Goal: Understand process/instructions: Learn how to perform a task or action

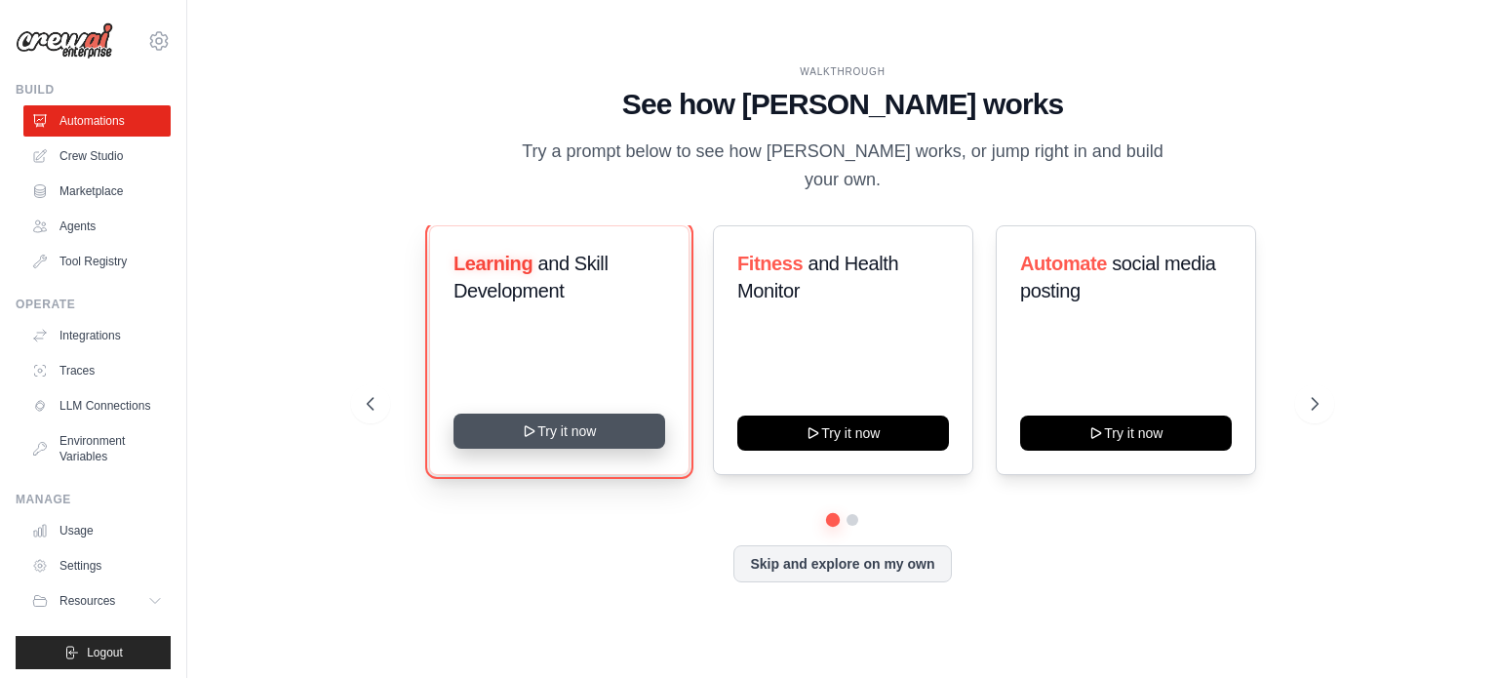
click at [563, 422] on button "Try it now" at bounding box center [559, 430] width 212 height 35
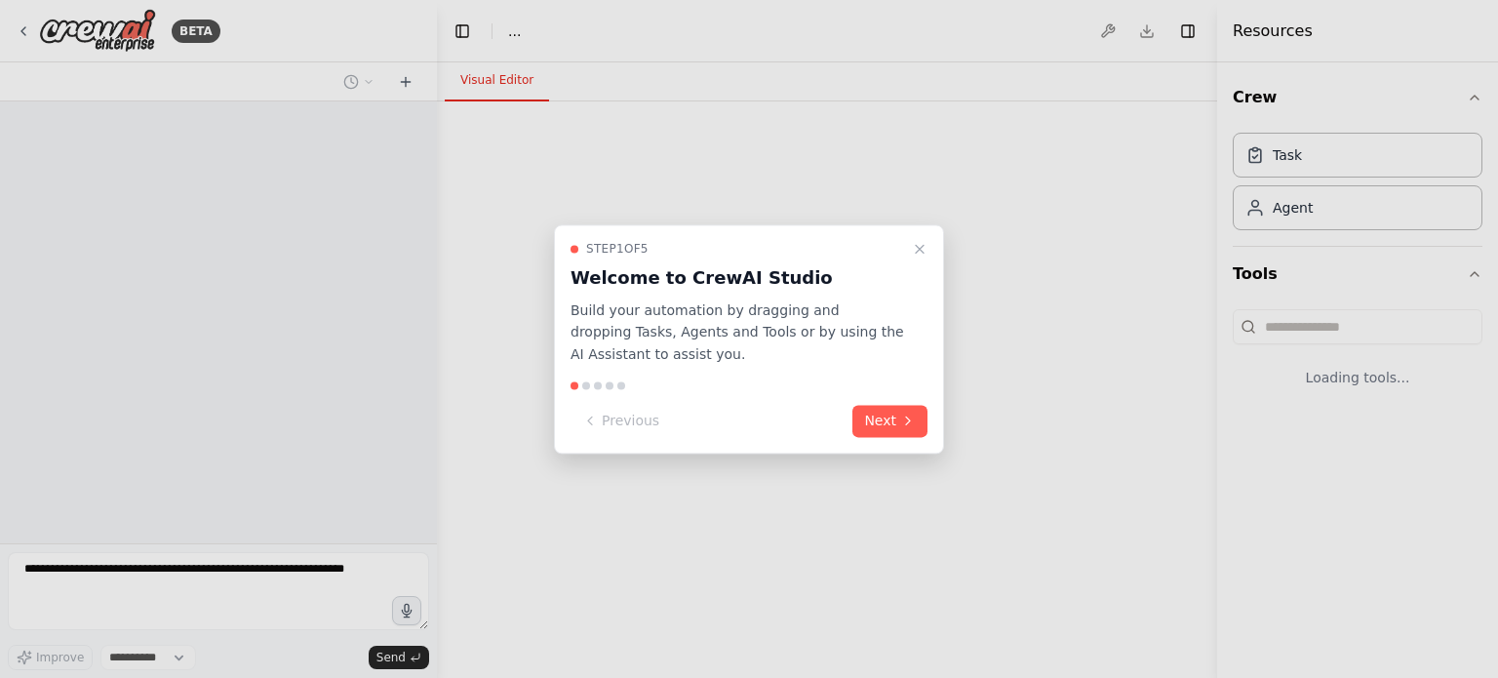
select select "****"
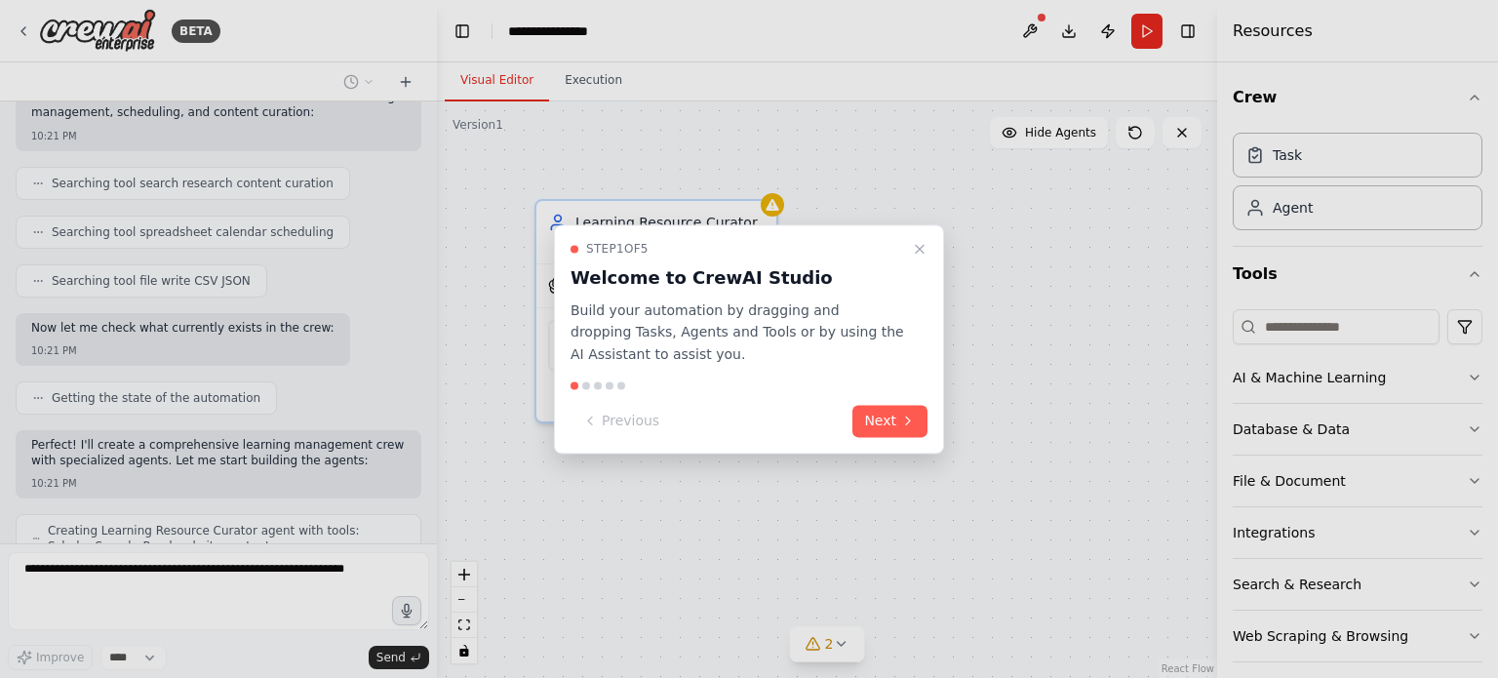
scroll to position [478, 0]
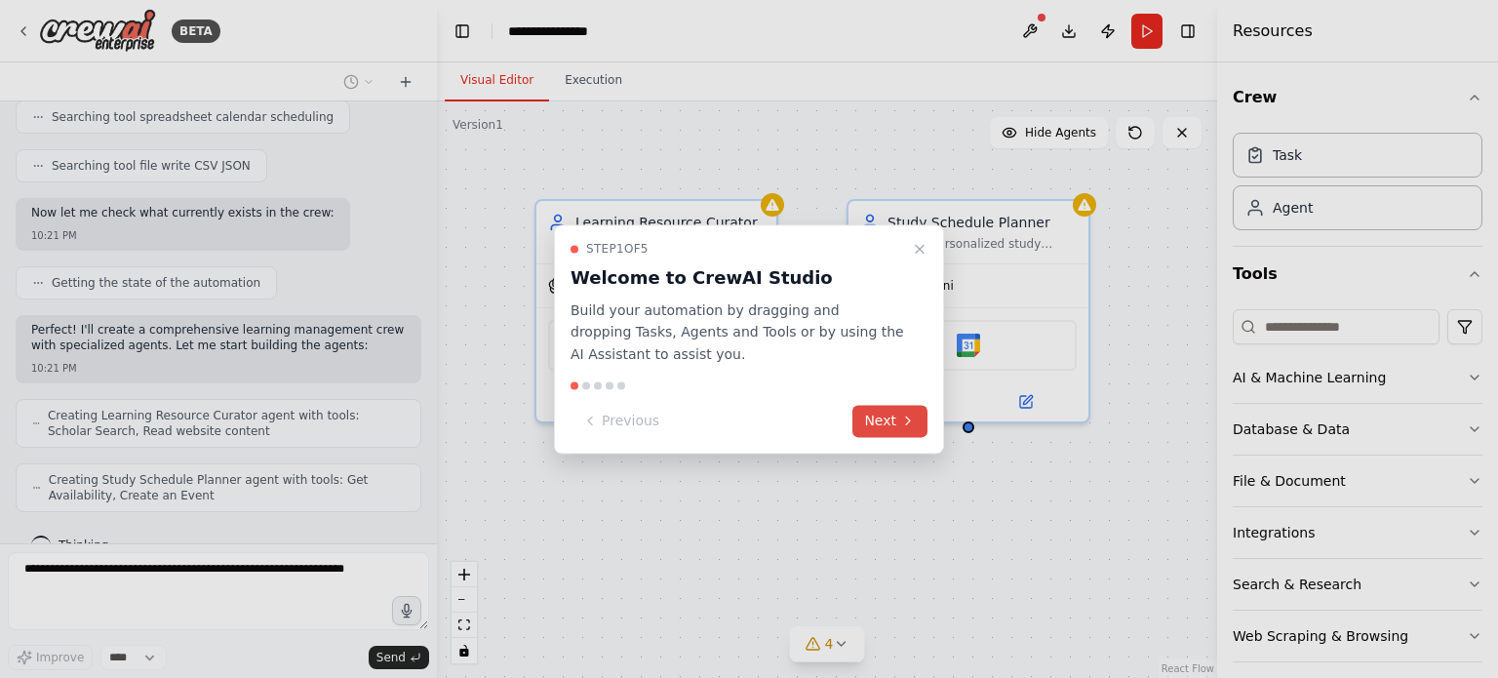
click at [889, 423] on button "Next" at bounding box center [889, 421] width 75 height 32
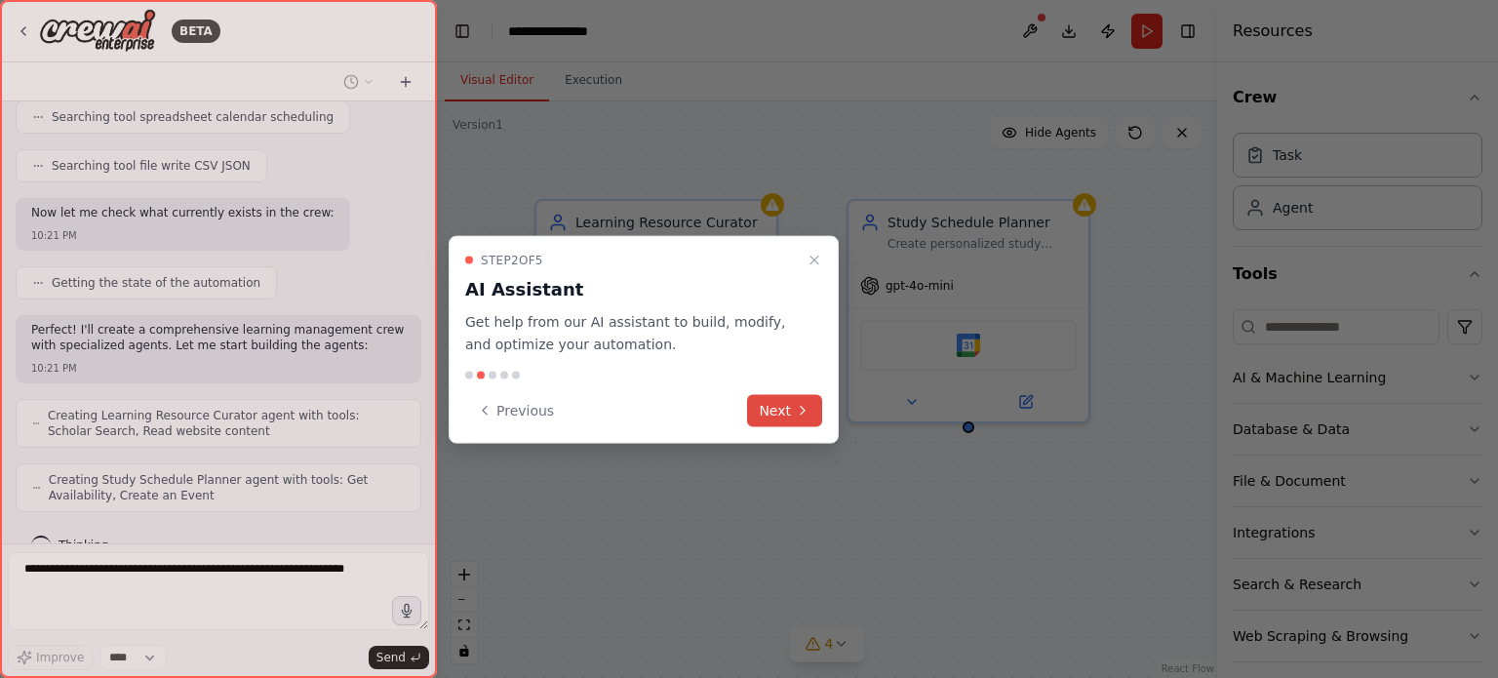
click at [795, 403] on icon at bounding box center [803, 411] width 16 height 16
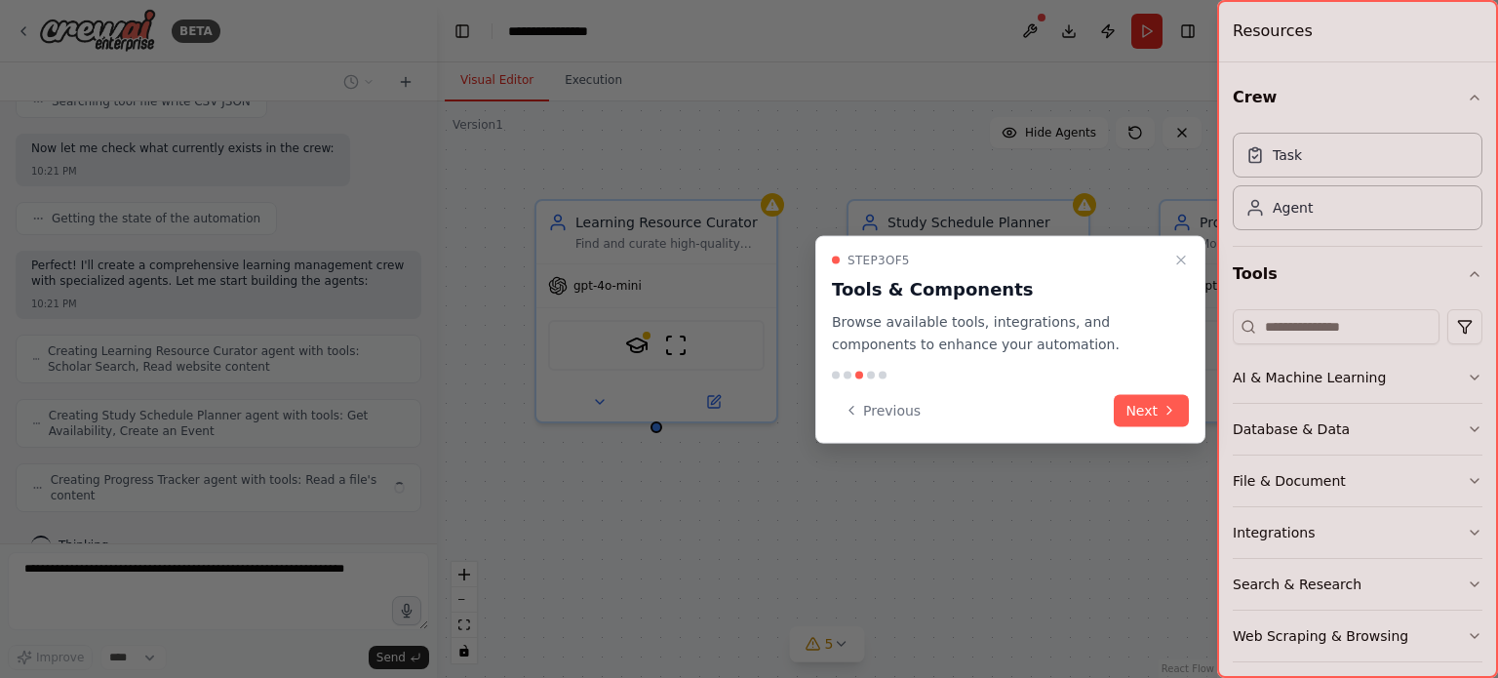
scroll to position [527, 0]
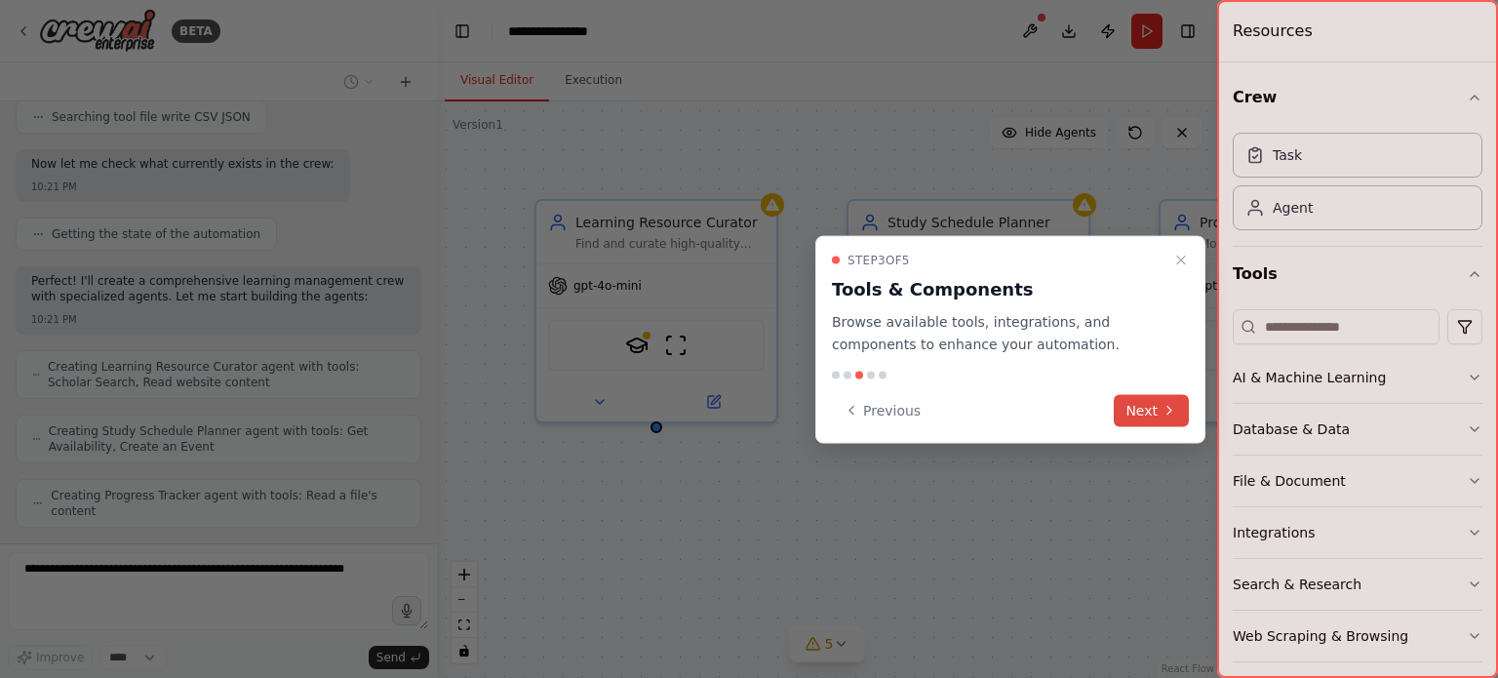
click at [1139, 397] on button "Next" at bounding box center [1151, 410] width 75 height 32
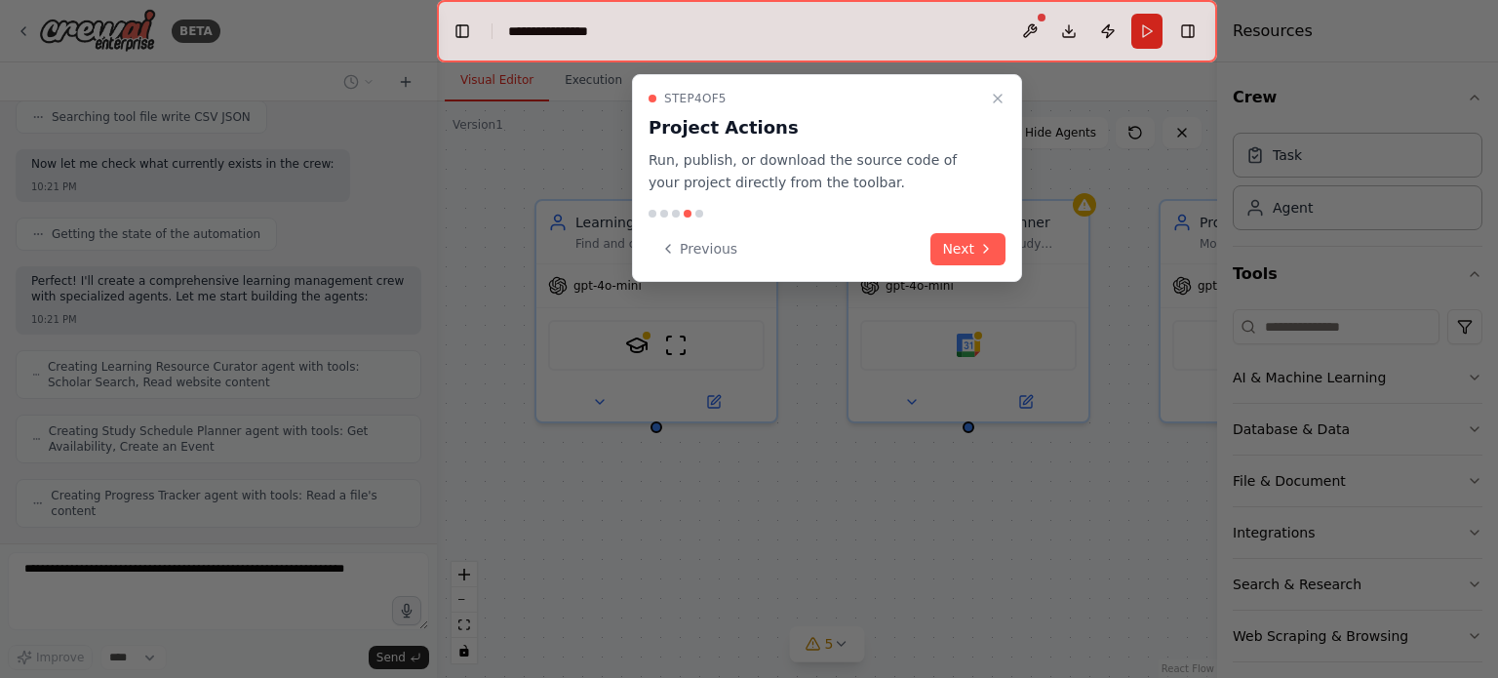
scroll to position [574, 0]
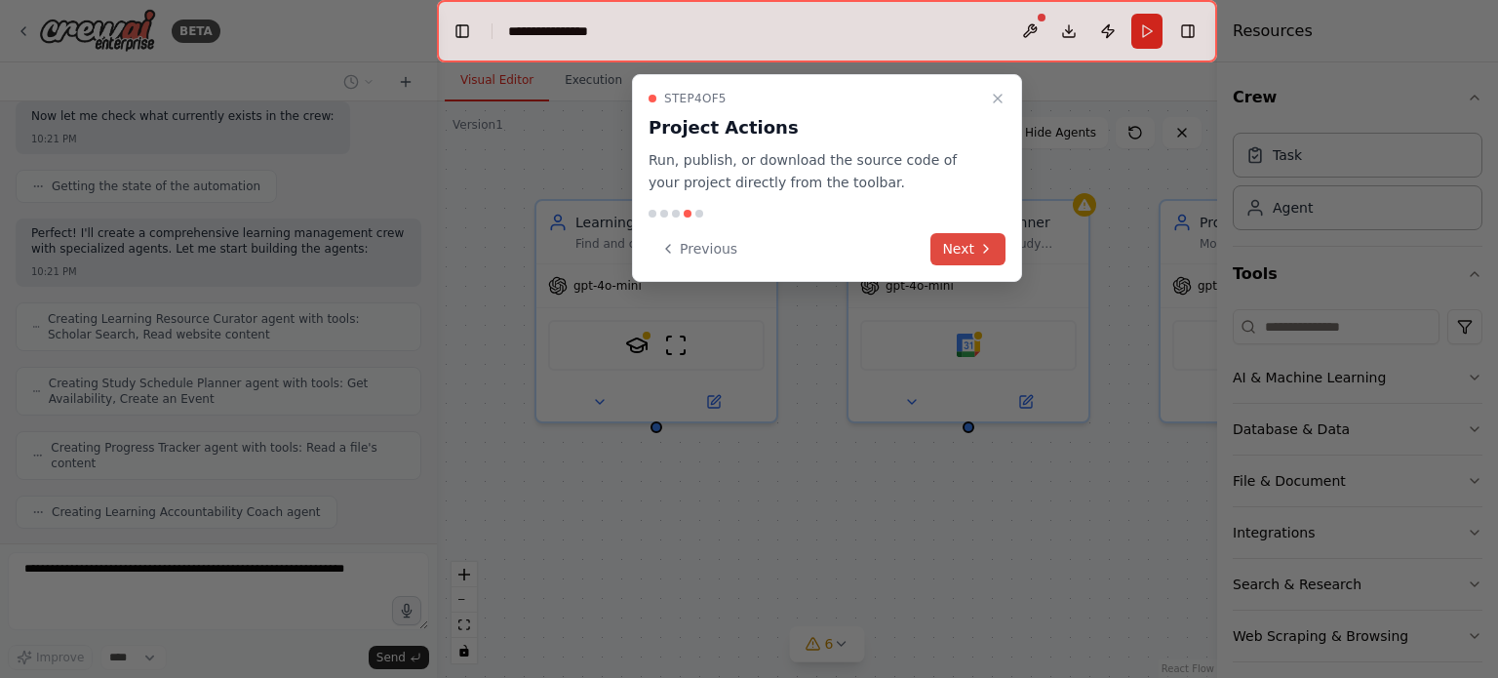
click at [981, 250] on icon at bounding box center [986, 249] width 16 height 16
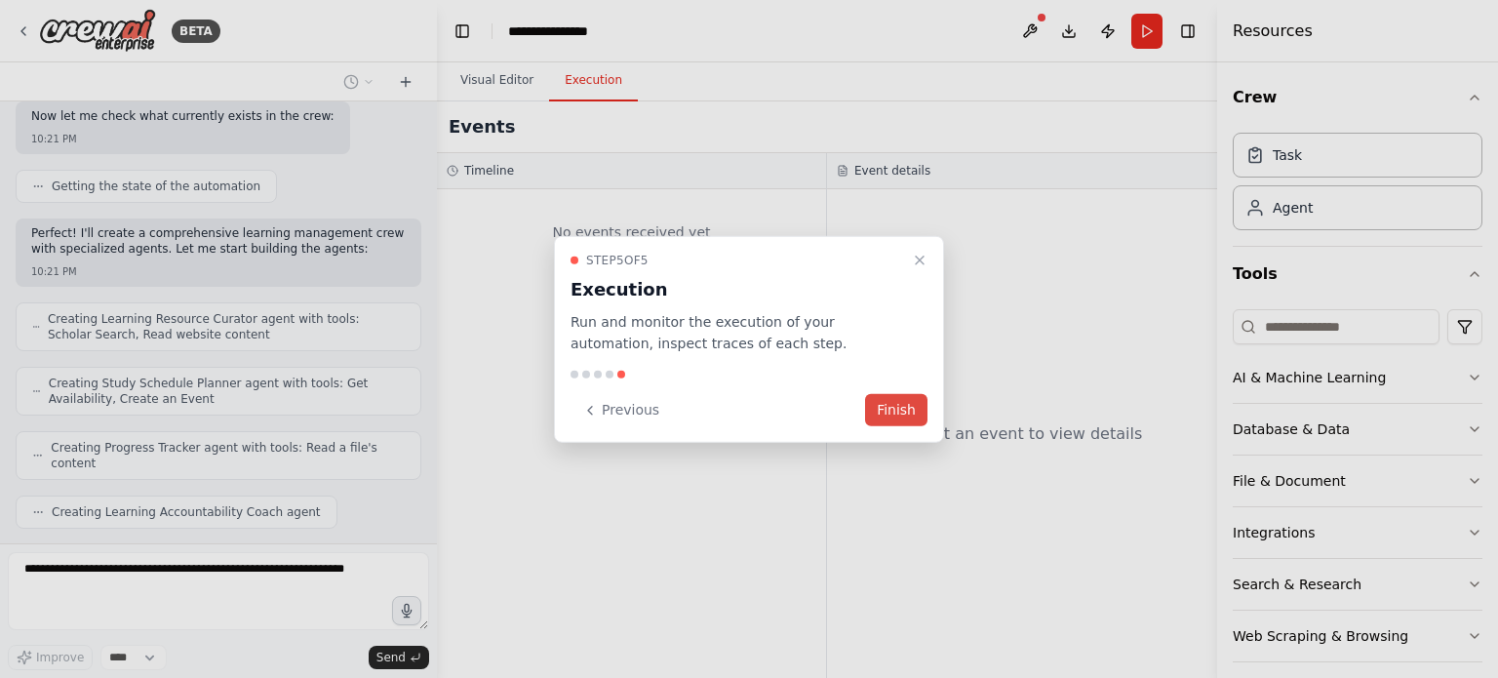
click at [891, 401] on button "Finish" at bounding box center [896, 410] width 62 height 32
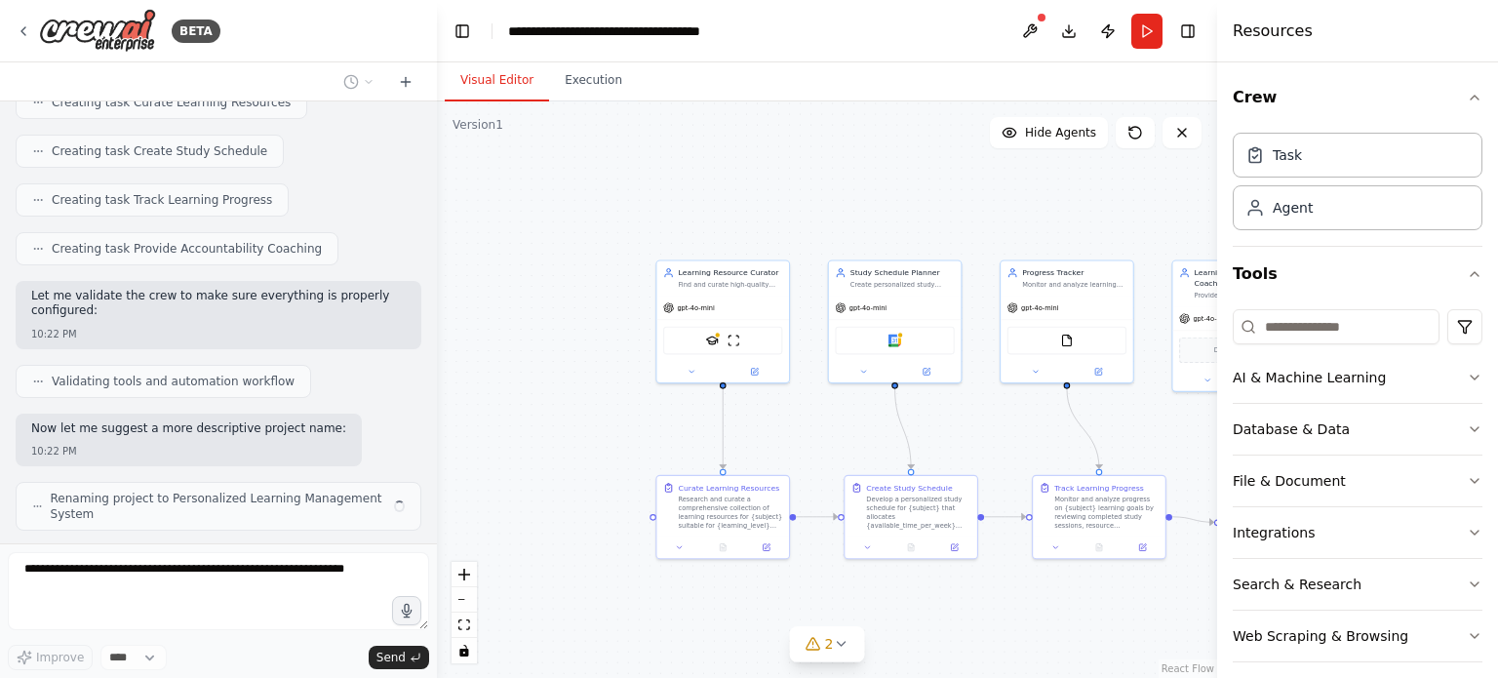
scroll to position [1102, 0]
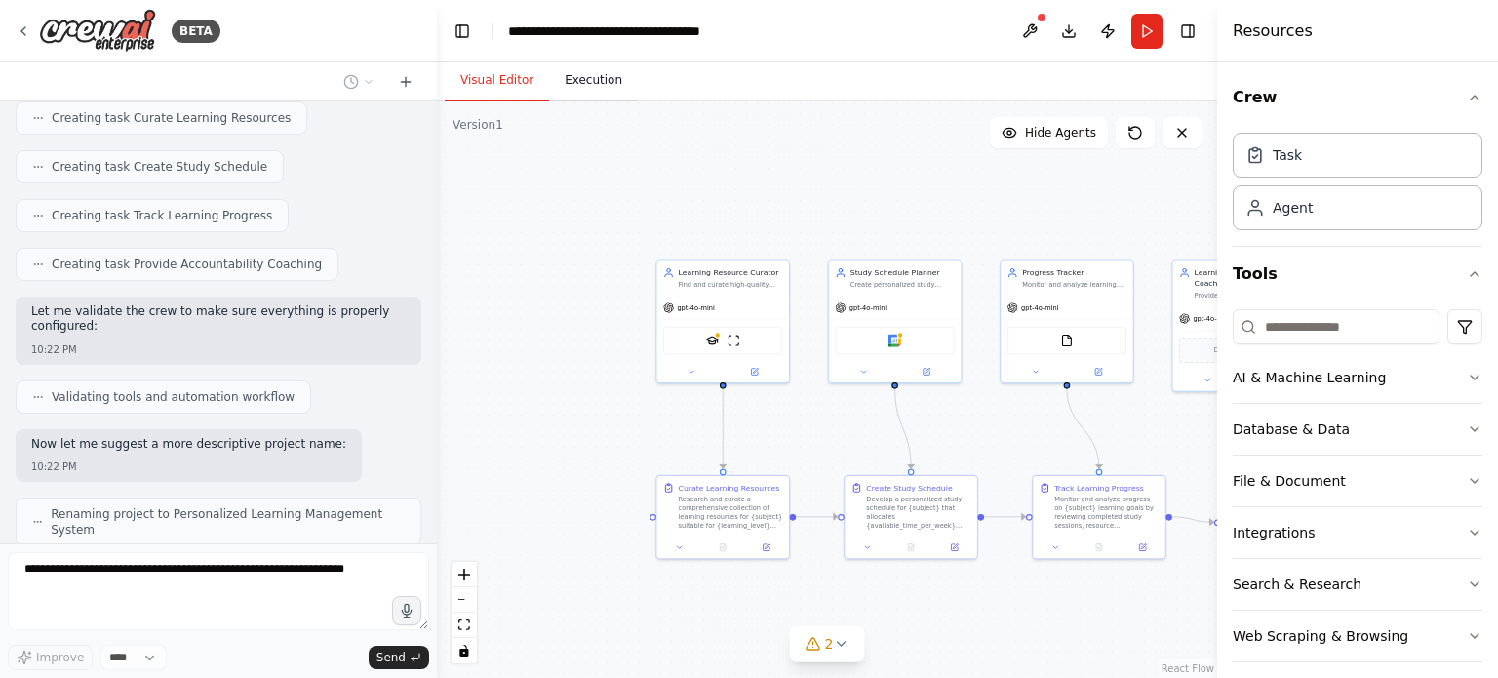
click at [589, 90] on button "Execution" at bounding box center [593, 80] width 89 height 41
click at [530, 77] on button "Visual Editor" at bounding box center [497, 80] width 104 height 41
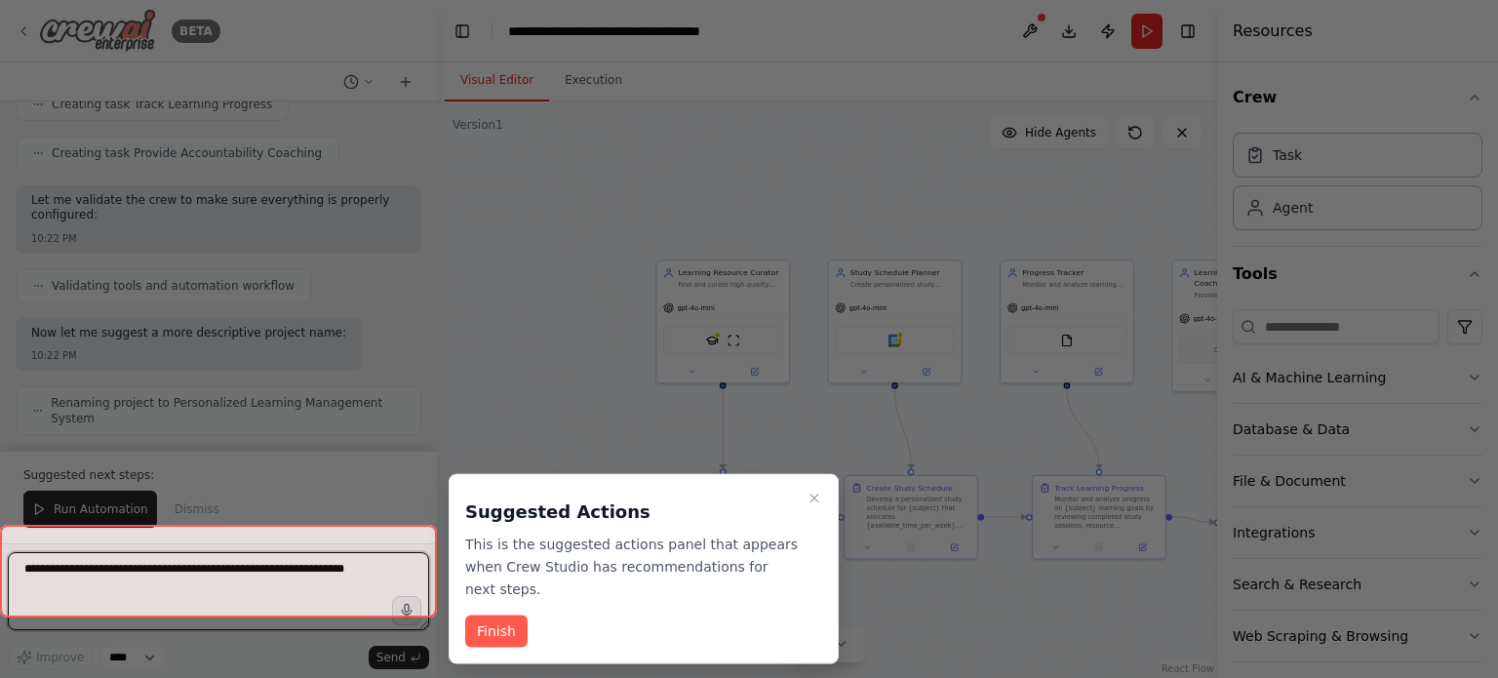
click at [23, 23] on div "BETA Build a crew that curates personalized learning resources, tracks your pro…" at bounding box center [749, 339] width 1498 height 678
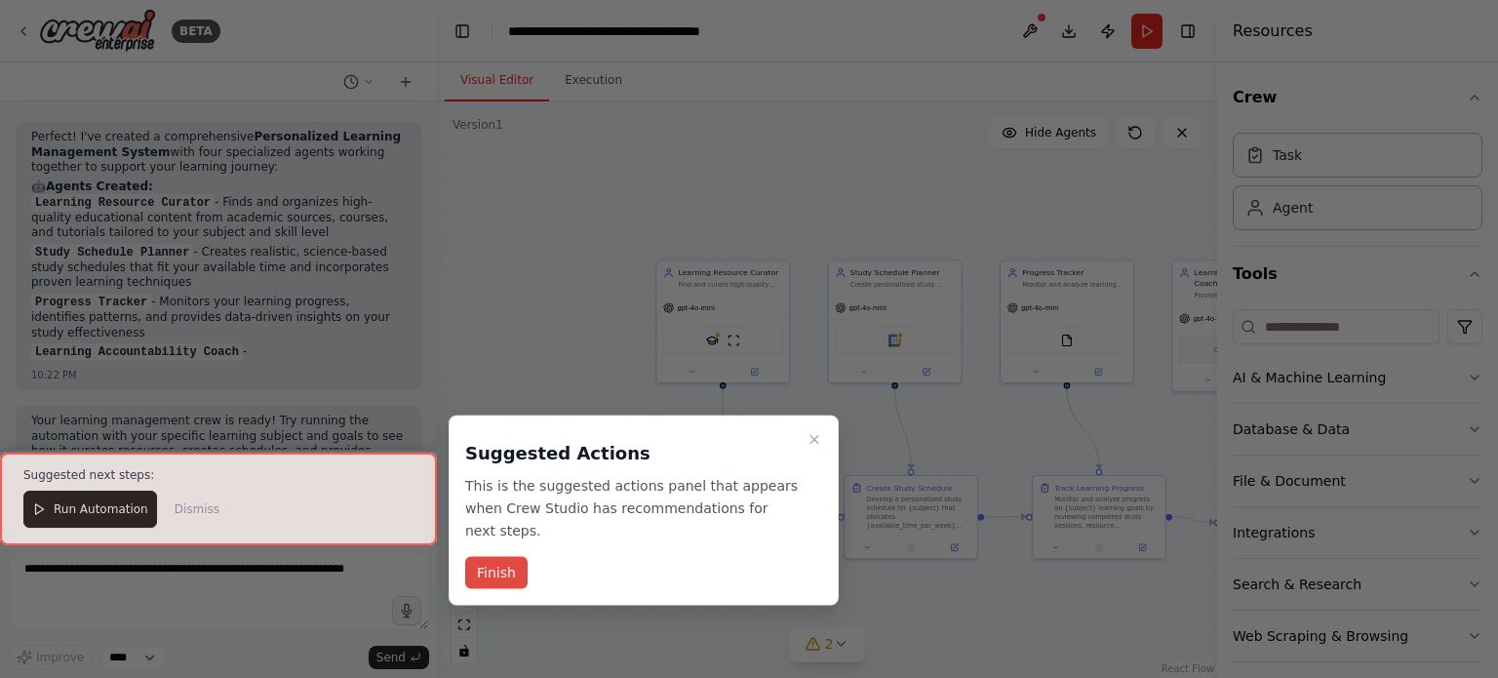
click at [491, 557] on button "Finish" at bounding box center [496, 573] width 62 height 32
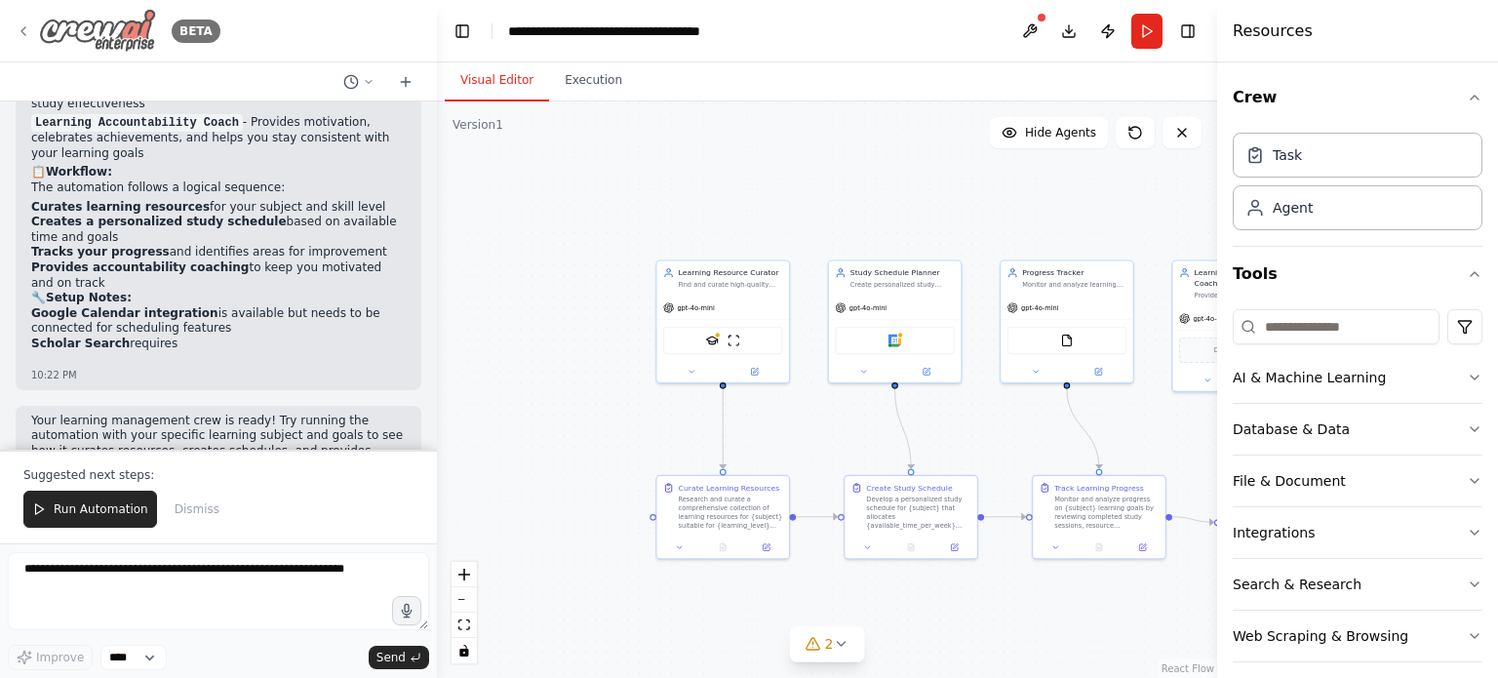
scroll to position [1771, 0]
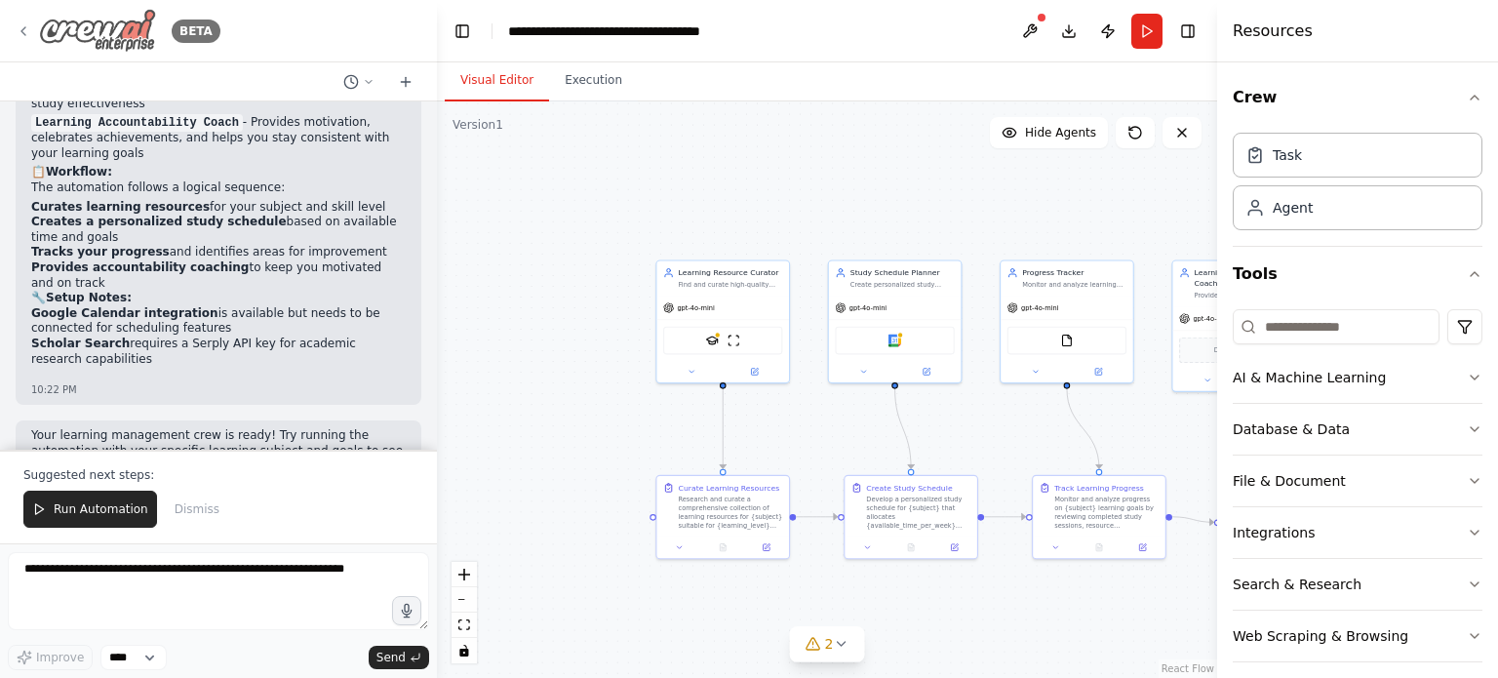
click at [31, 26] on div "BETA" at bounding box center [118, 31] width 205 height 44
